Goal: Find specific page/section: Find specific page/section

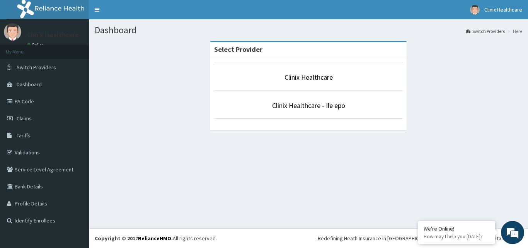
click at [273, 80] on p "Clinix Healthcare" at bounding box center [308, 77] width 188 height 10
click at [319, 76] on link "Clinix Healthcare" at bounding box center [308, 77] width 48 height 9
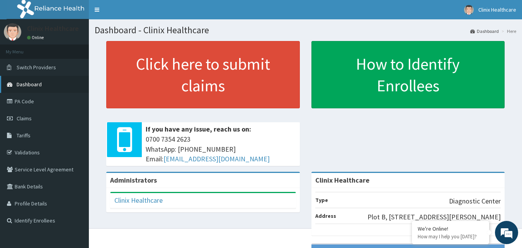
click at [44, 86] on link "Dashboard" at bounding box center [44, 84] width 89 height 17
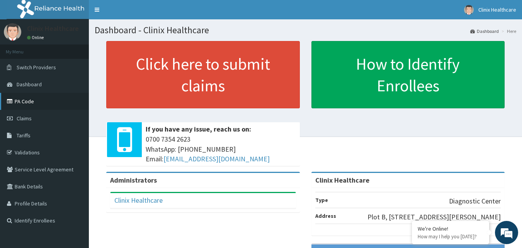
click at [38, 100] on link "PA Code" at bounding box center [44, 101] width 89 height 17
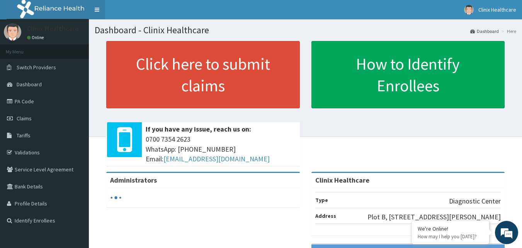
click at [96, 9] on link "Toggle navigation" at bounding box center [97, 9] width 16 height 19
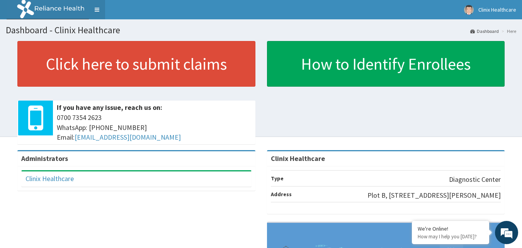
click at [94, 10] on link "Toggle navigation" at bounding box center [97, 9] width 16 height 19
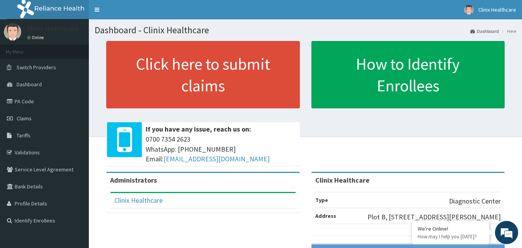
click at [19, 50] on li "My Menu" at bounding box center [44, 51] width 89 height 14
click at [27, 98] on link "PA Code" at bounding box center [44, 101] width 89 height 17
